Goal: Information Seeking & Learning: Understand process/instructions

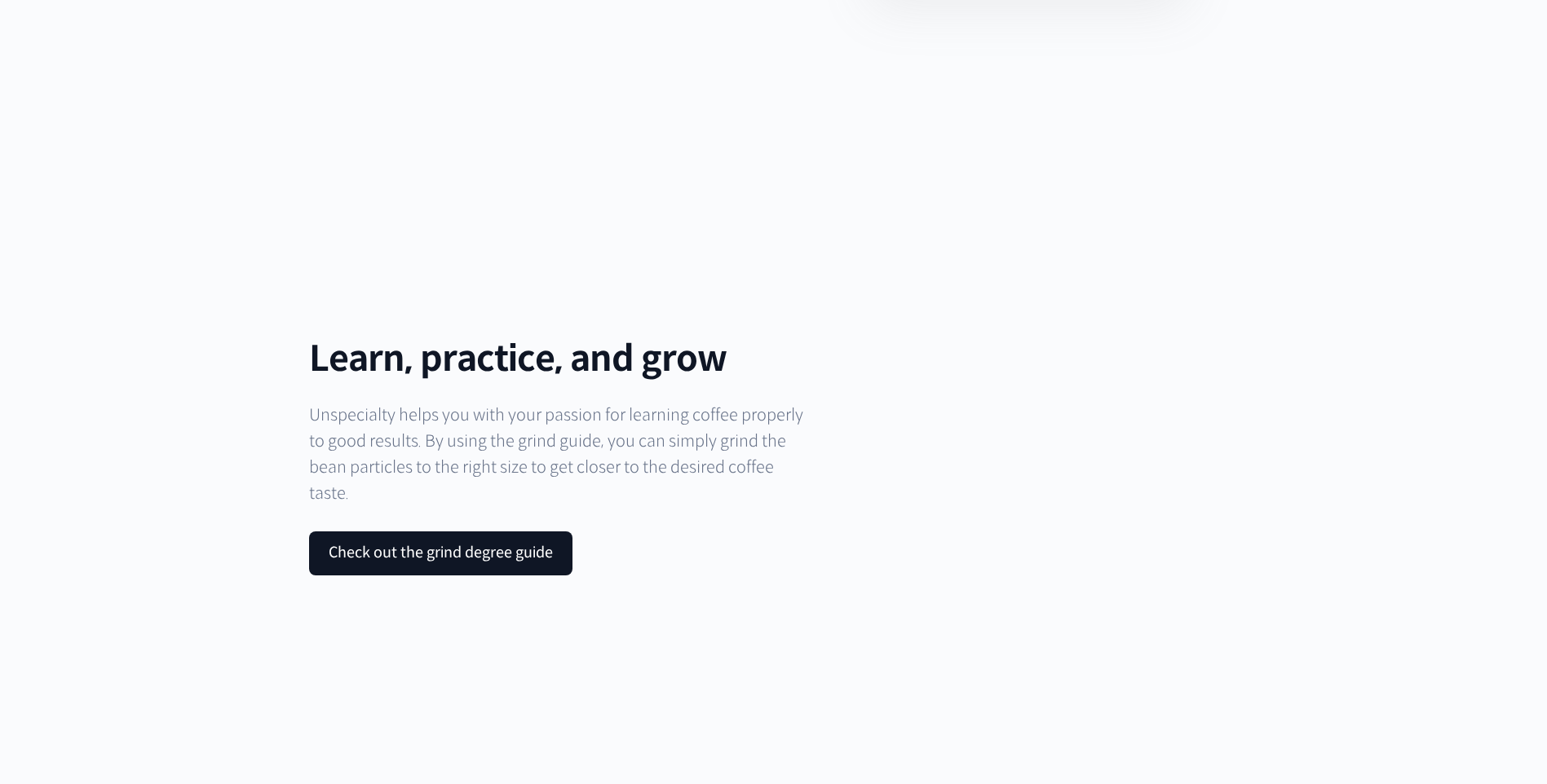
scroll to position [5749, 0]
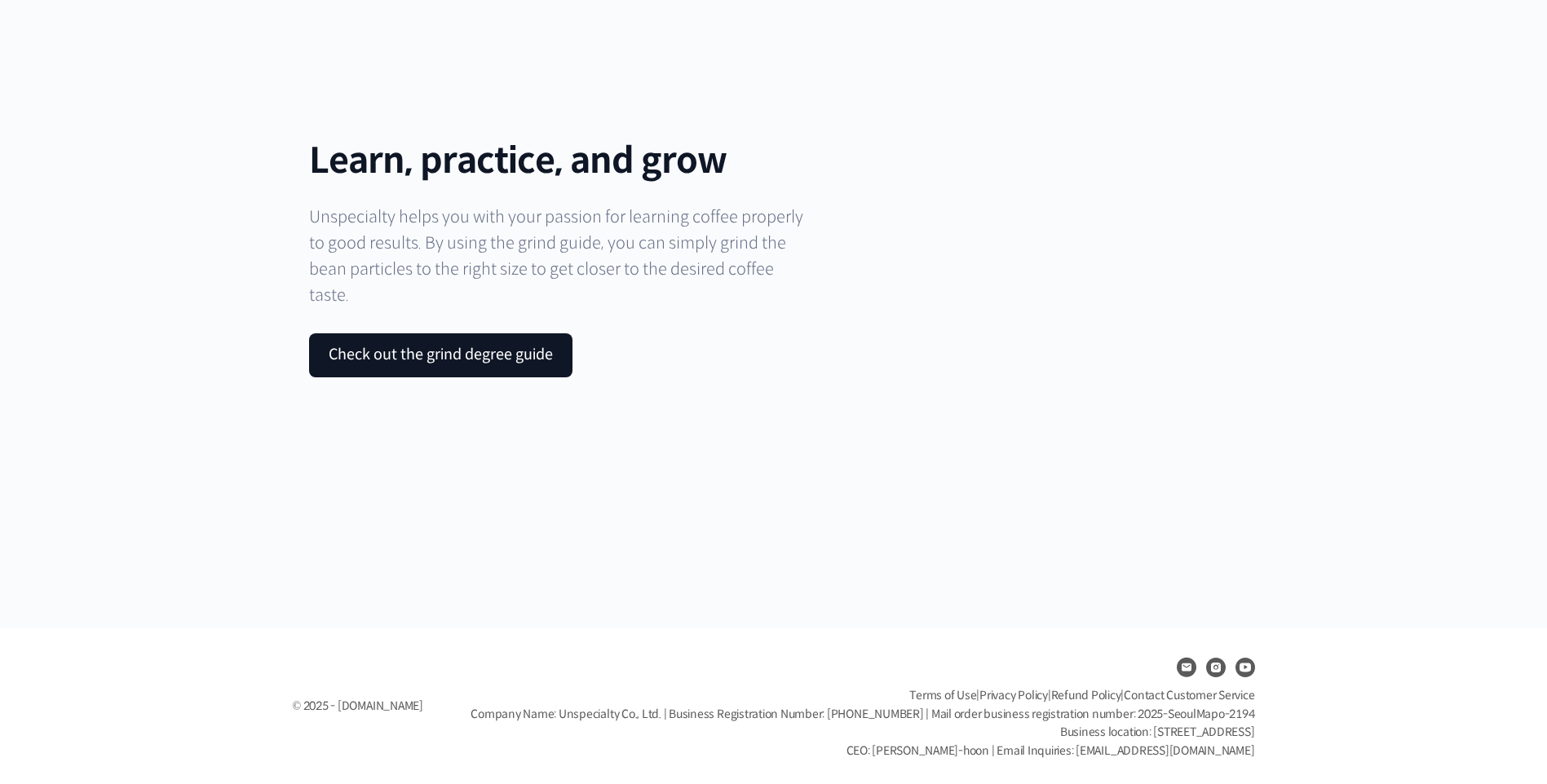
click at [1170, 695] on span "Contact Customer Service" at bounding box center [1189, 696] width 130 height 15
click at [1174, 700] on span "Contact Customer Service" at bounding box center [1189, 696] width 130 height 15
click at [1141, 697] on span "Contact Customer Service" at bounding box center [1189, 696] width 130 height 15
click at [1093, 695] on link "Refund Policy" at bounding box center [1086, 696] width 70 height 15
click at [1217, 693] on span "Contact Customer Service" at bounding box center [1189, 696] width 130 height 15
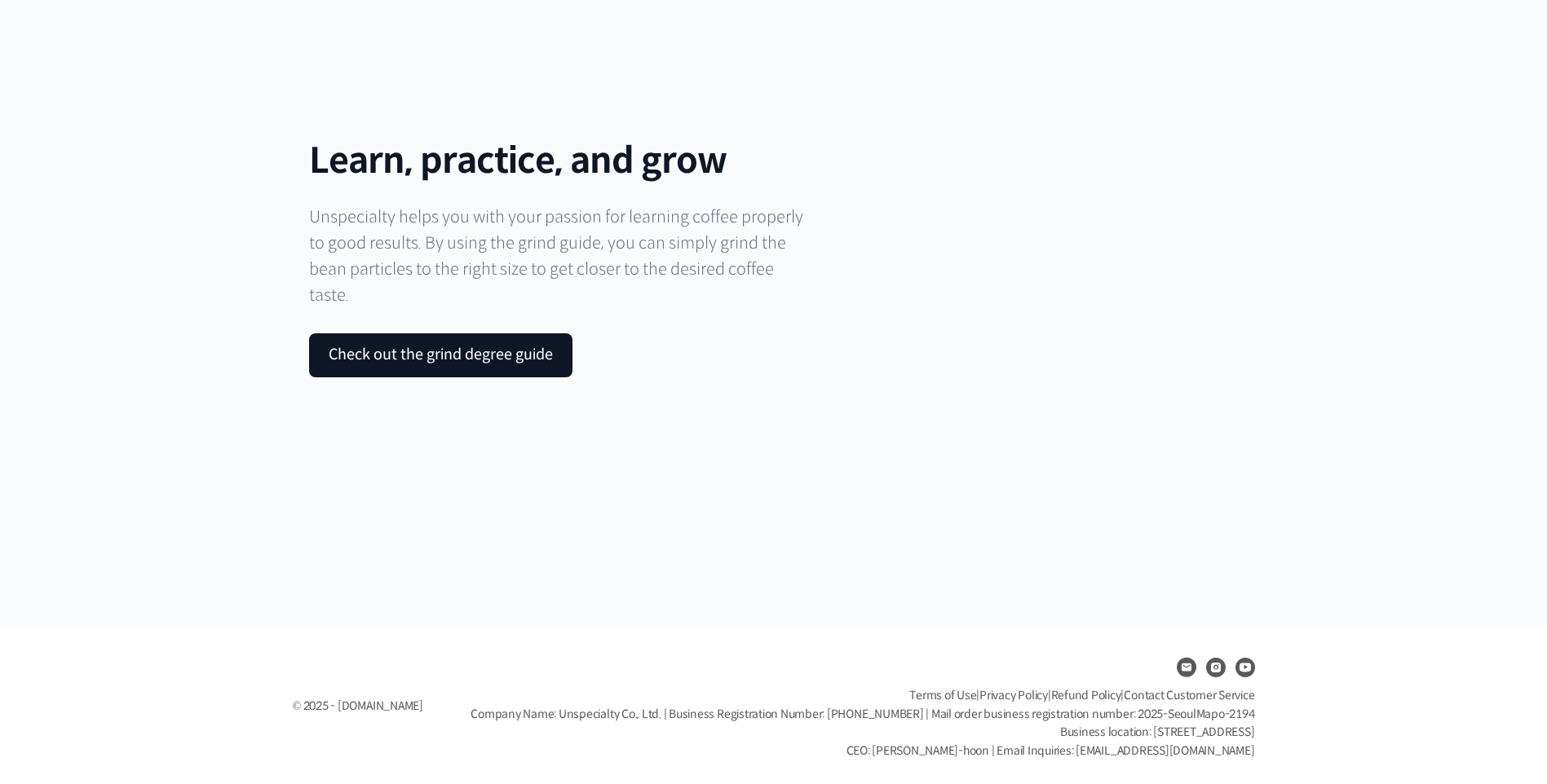
click at [1189, 693] on span "Contact Customer Service" at bounding box center [1189, 696] width 130 height 15
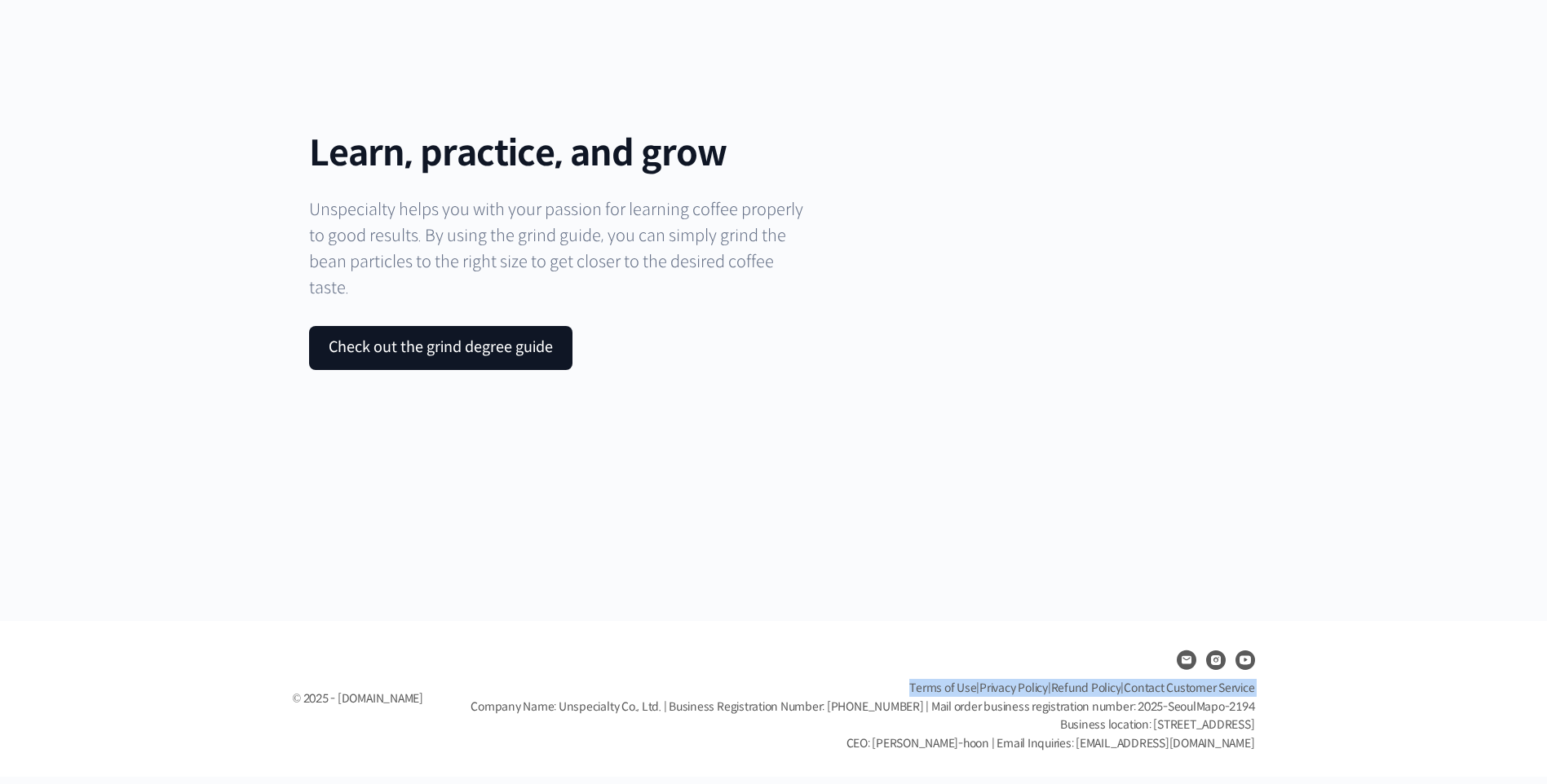
click at [1189, 693] on span "Contact Customer Service" at bounding box center [1189, 688] width 130 height 15
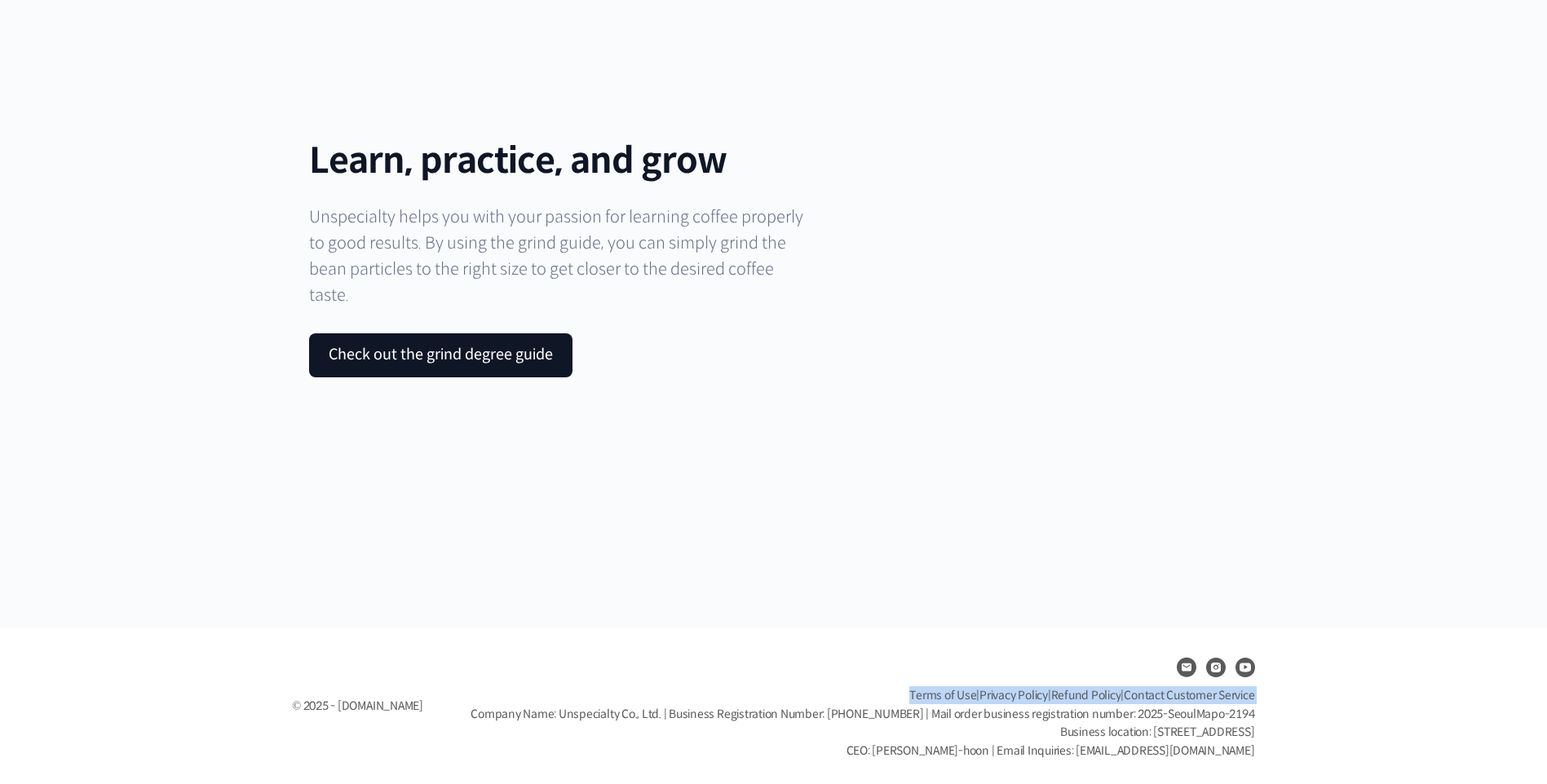
drag, startPoint x: 1189, startPoint y: 693, endPoint x: 1130, endPoint y: 696, distance: 59.1
click at [1147, 695] on span "Contact Customer Service" at bounding box center [1189, 696] width 130 height 15
click at [1081, 691] on link "Refund Policy" at bounding box center [1086, 696] width 70 height 15
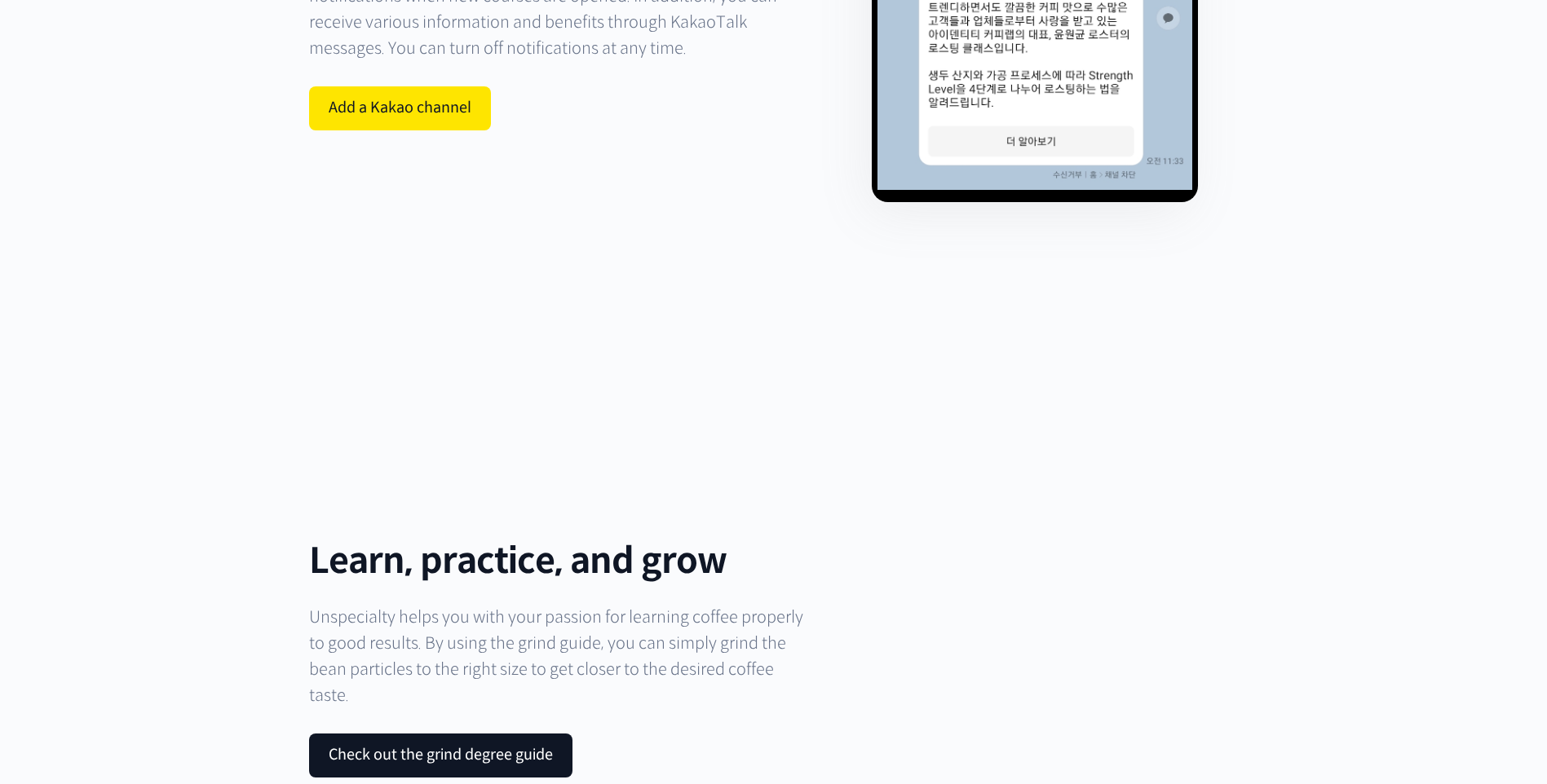
scroll to position [5260, 0]
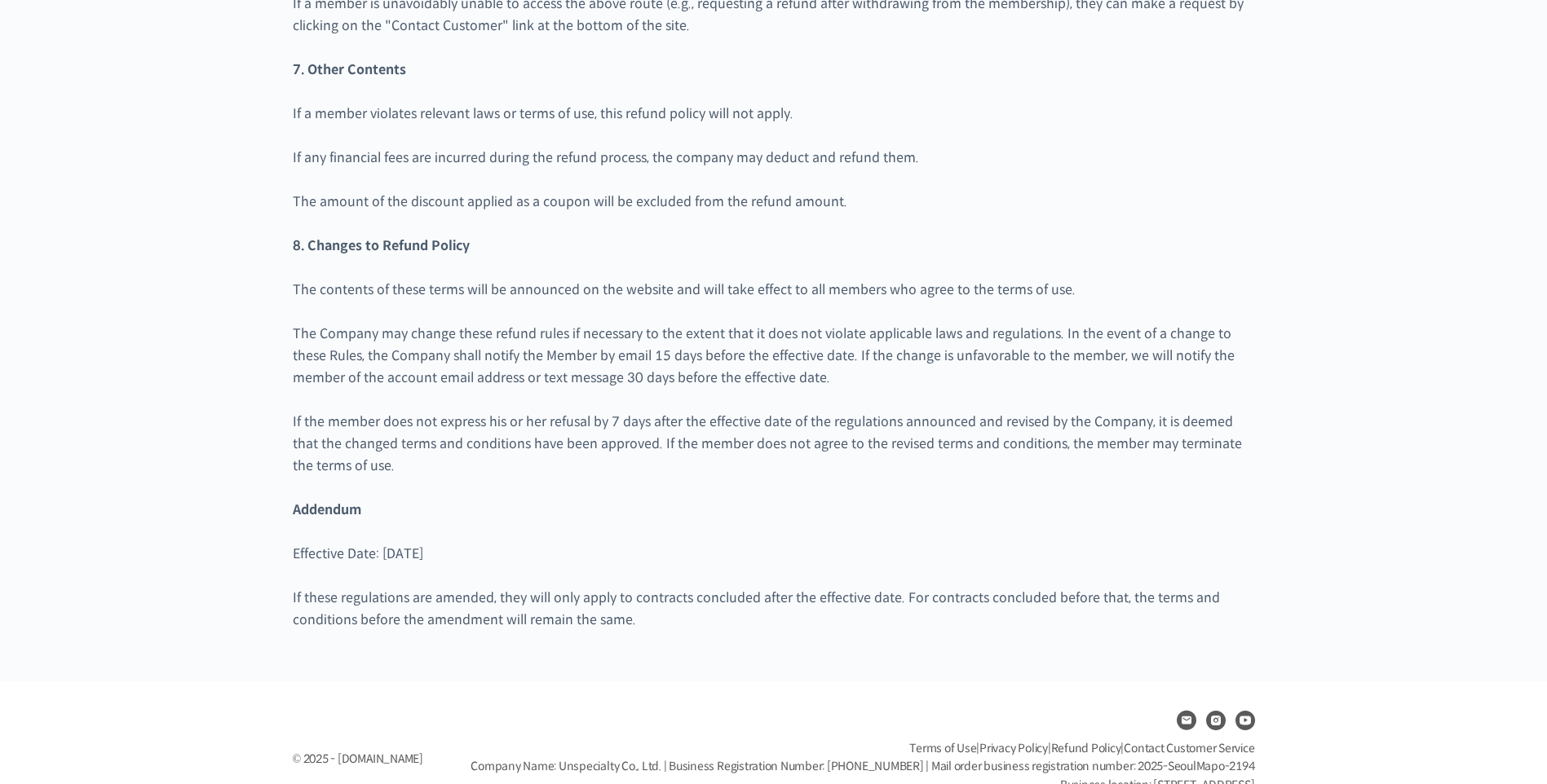
scroll to position [2276, 0]
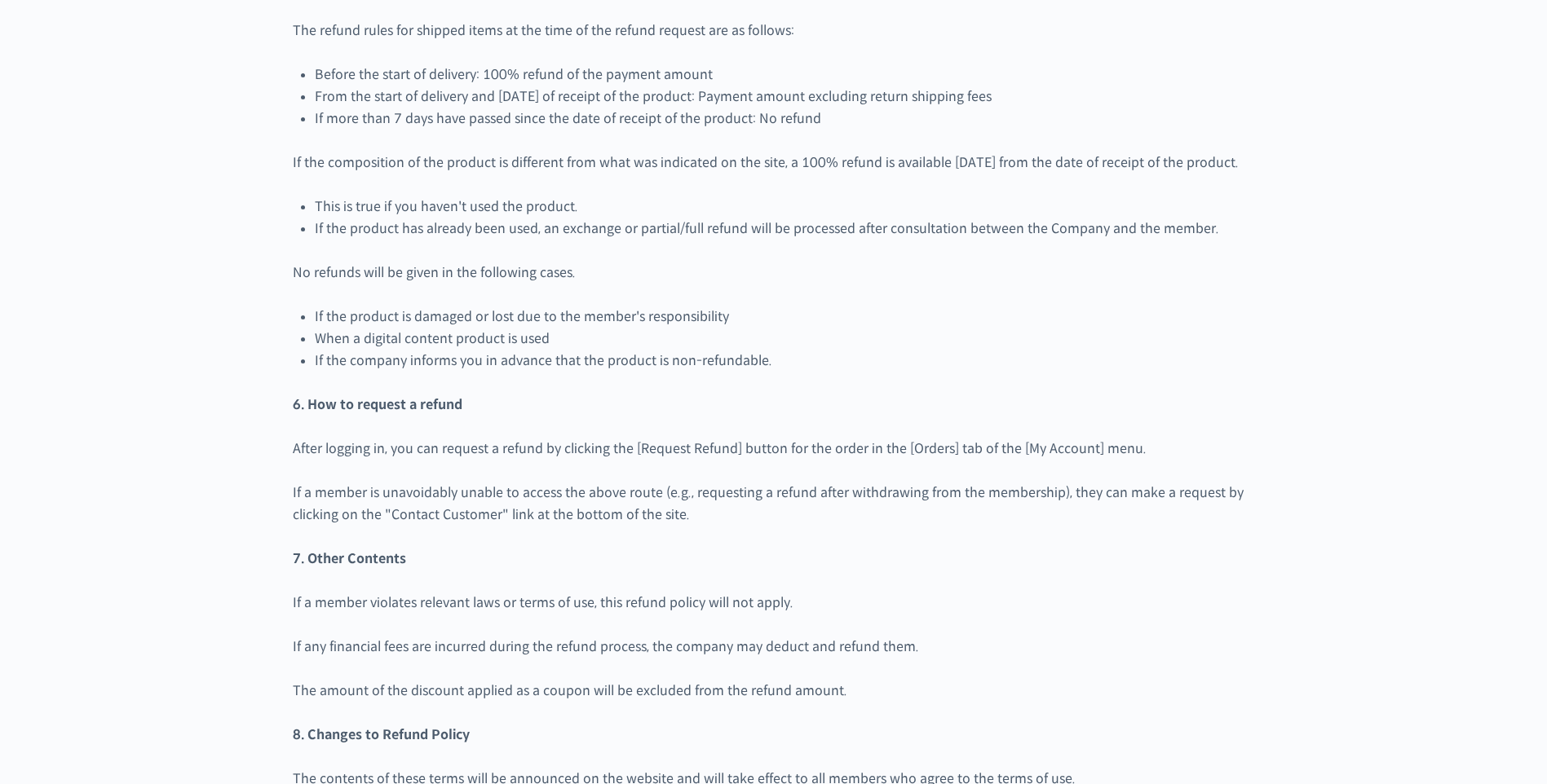
scroll to position [2276, 0]
